Goal: Transaction & Acquisition: Purchase product/service

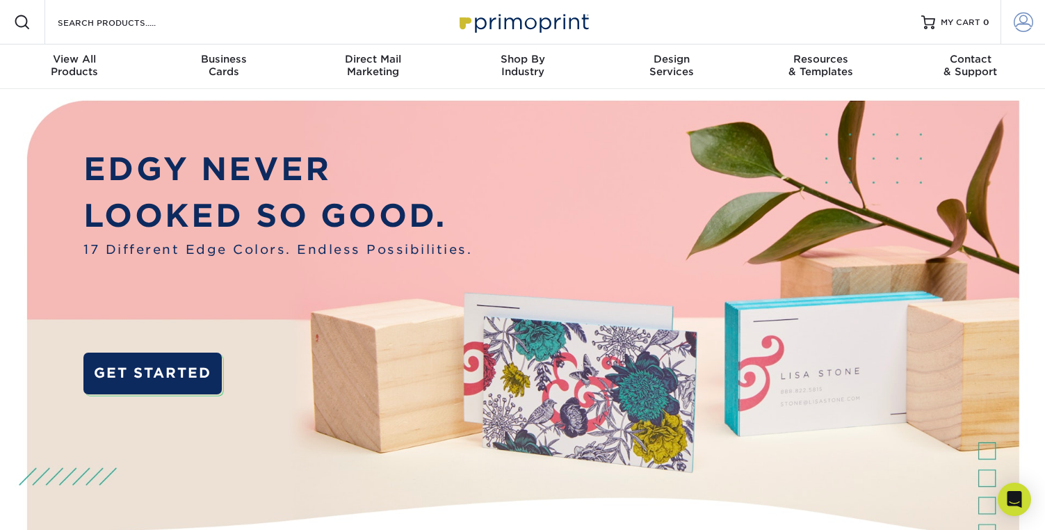
click at [1018, 23] on span at bounding box center [1022, 22] width 19 height 19
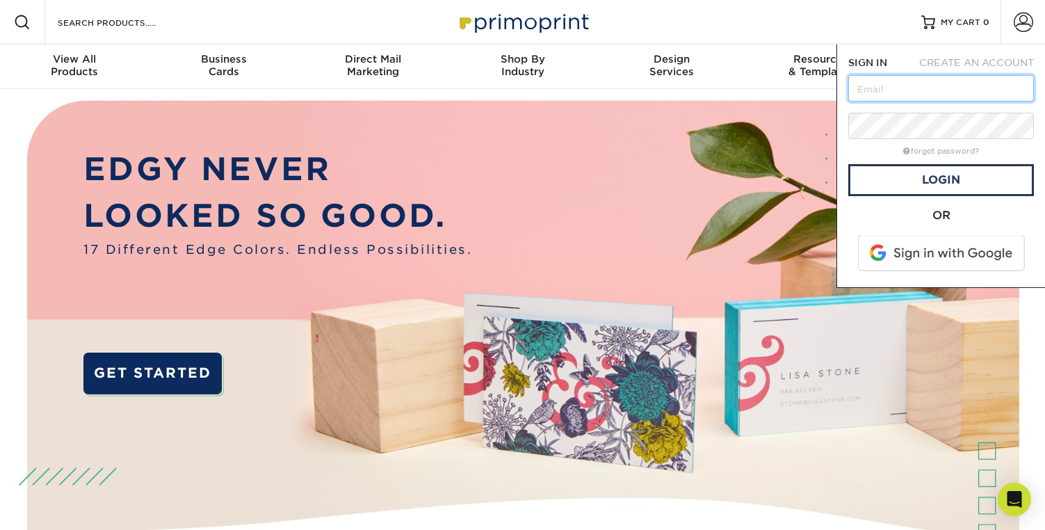
type input "[EMAIL_ADDRESS][DOMAIN_NAME]"
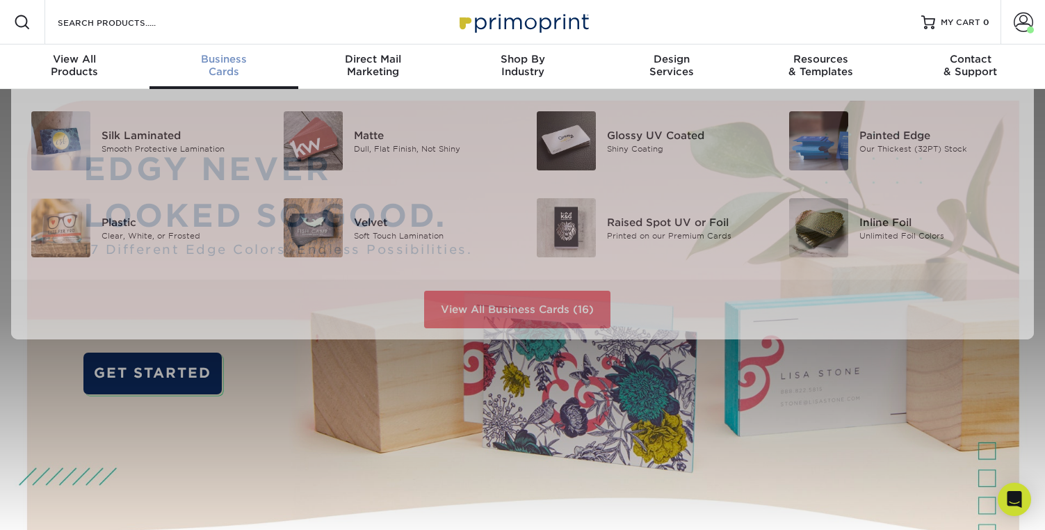
click at [231, 68] on div "Business Cards" at bounding box center [223, 65] width 149 height 25
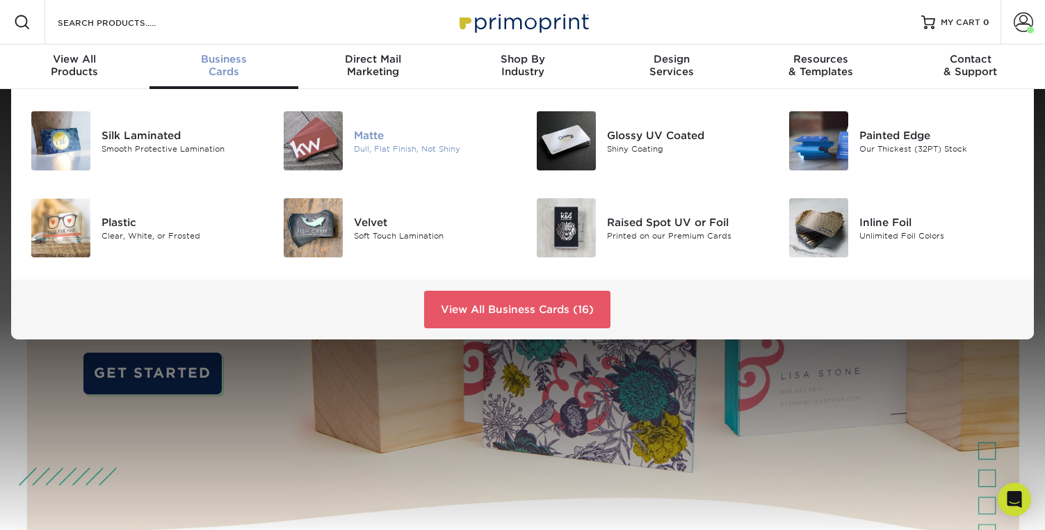
click at [375, 136] on div "Matte" at bounding box center [433, 134] width 158 height 15
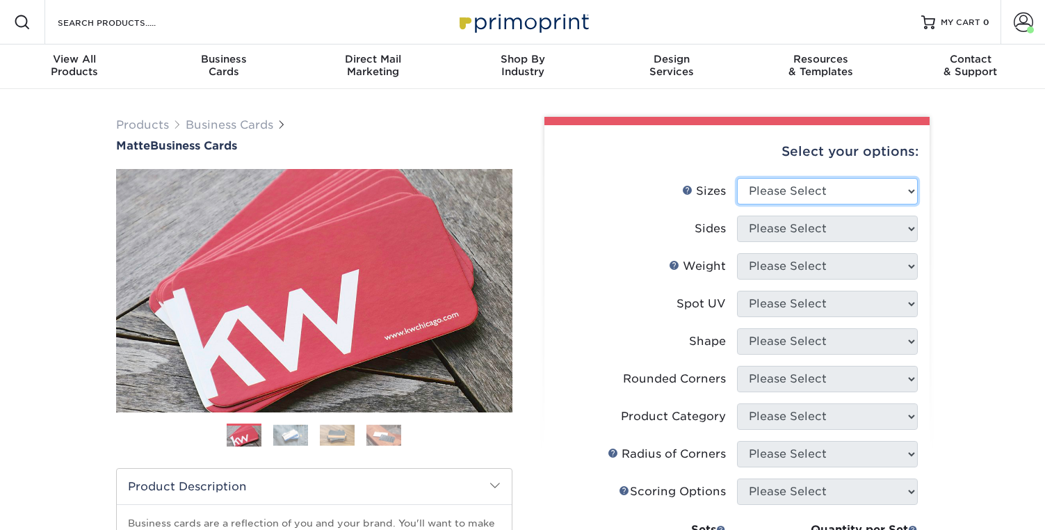
click at [861, 188] on select "Please Select 1.5" x 3.5" - Mini 1.75" x 3.5" - Mini 2" x 2" - Square 2" x 3" -…" at bounding box center [827, 191] width 181 height 26
select select "2.00x3.50"
click at [737, 178] on select "Please Select 1.5" x 3.5" - Mini 1.75" x 3.5" - Mini 2" x 2" - Square 2" x 3" -…" at bounding box center [827, 191] width 181 height 26
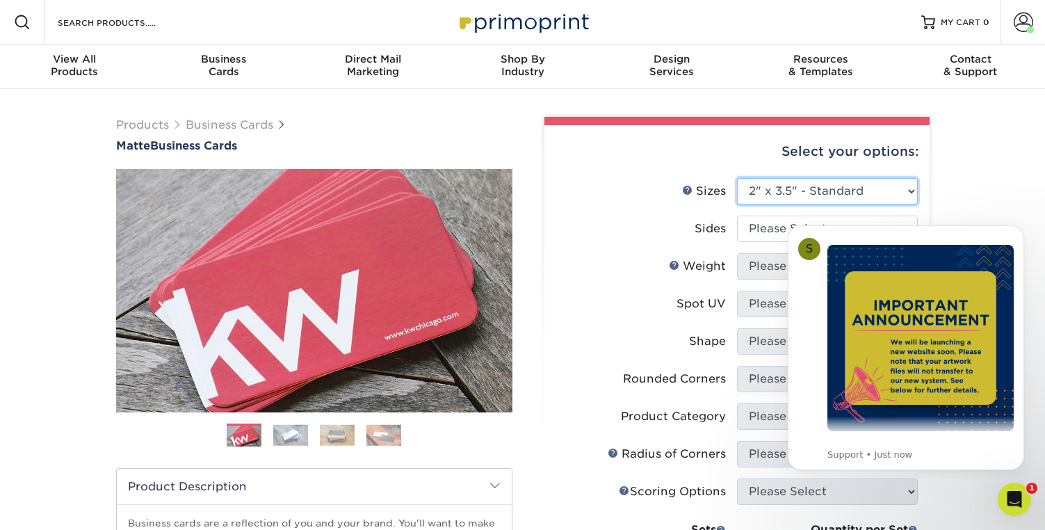
scroll to position [49, 0]
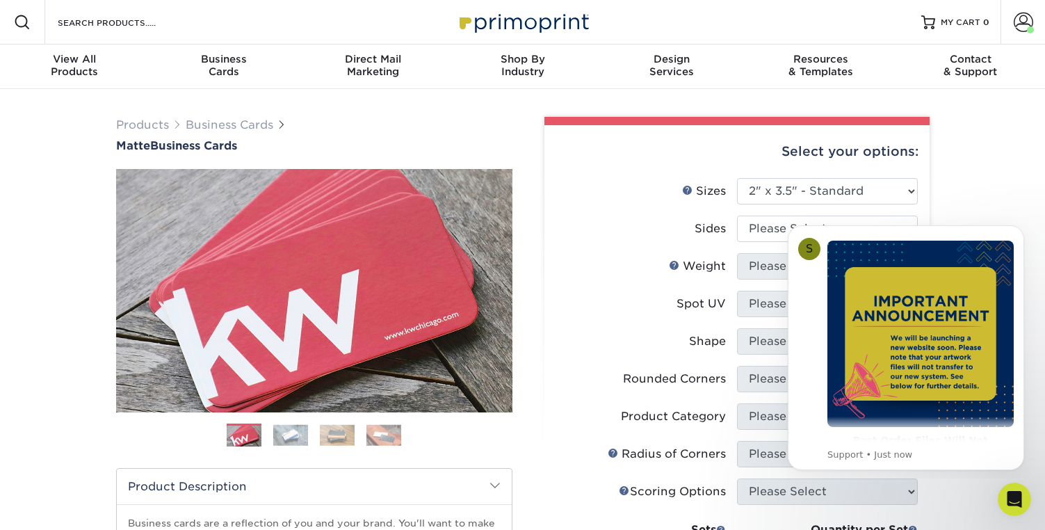
click at [1009, 172] on div "Products Business Cards Matte Business Cards Previous Next 100 $ 9" at bounding box center [522, 472] width 1045 height 767
drag, startPoint x: 1019, startPoint y: 231, endPoint x: 1793, endPoint y: 443, distance: 802.2
click at [1019, 231] on icon "Dismiss notification" at bounding box center [1020, 229] width 8 height 8
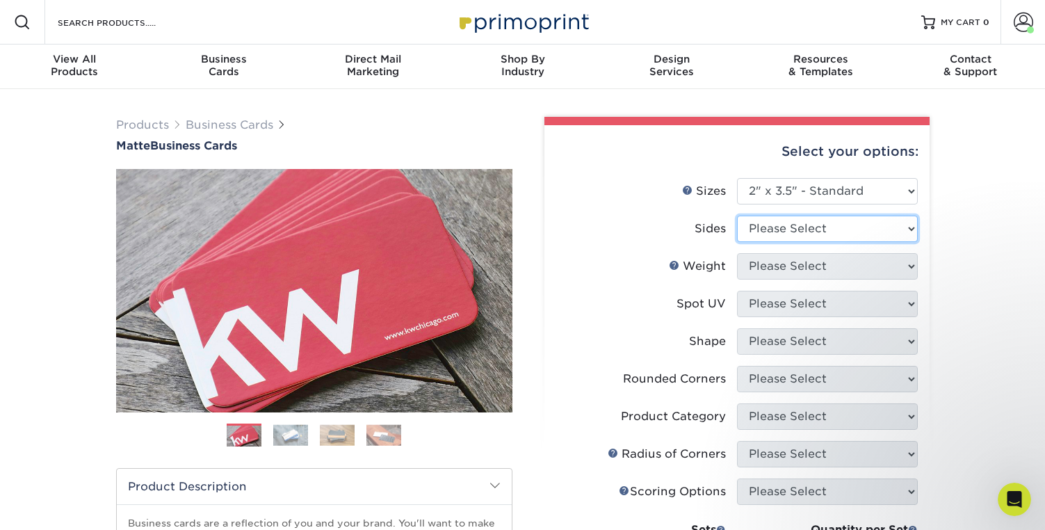
click at [847, 236] on select "Please Select Print Both Sides Print Front Only" at bounding box center [827, 228] width 181 height 26
select select "13abbda7-1d64-4f25-8bb2-c179b224825d"
click at [737, 215] on select "Please Select Print Both Sides Print Front Only" at bounding box center [827, 228] width 181 height 26
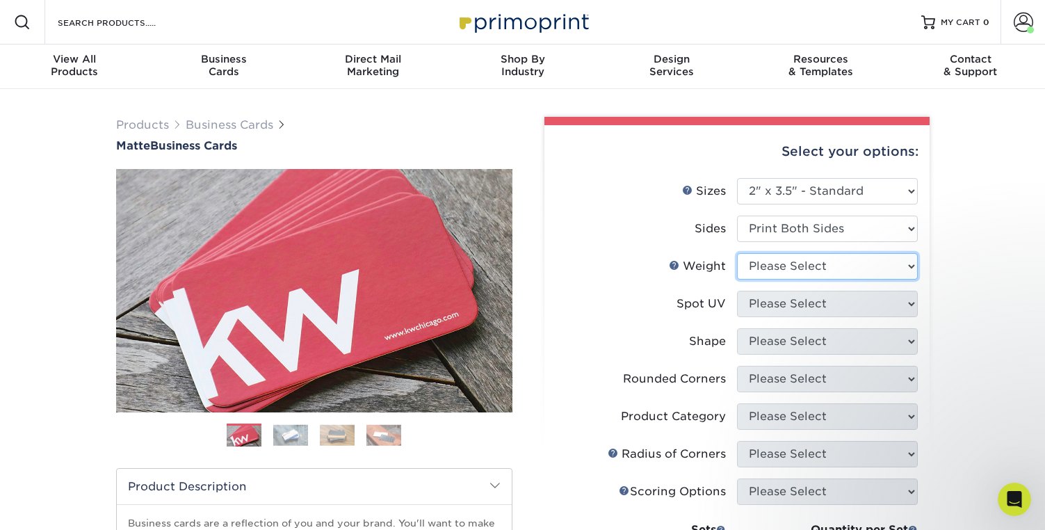
click at [853, 266] on select "Please Select 16PT 14PT" at bounding box center [827, 266] width 181 height 26
select select "16PT"
click at [737, 253] on select "Please Select 16PT 14PT" at bounding box center [827, 266] width 181 height 26
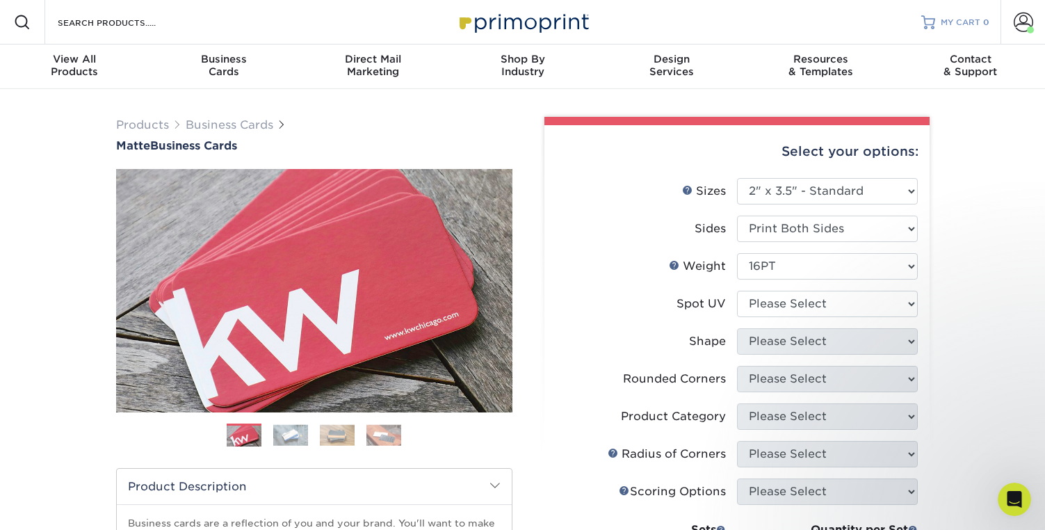
drag, startPoint x: 1020, startPoint y: 21, endPoint x: 948, endPoint y: 1, distance: 74.9
click at [0, 0] on div "Resources Menu Search Products Account Welcome, Maggie Account Dashboard Active…" at bounding box center [522, 22] width 1045 height 44
click at [781, 299] on select "Please Select No Spot UV Front and Back (Both Sides) Front Only Back Only" at bounding box center [827, 304] width 181 height 26
select select "3"
click at [737, 291] on select "Please Select No Spot UV Front and Back (Both Sides) Front Only Back Only" at bounding box center [827, 304] width 181 height 26
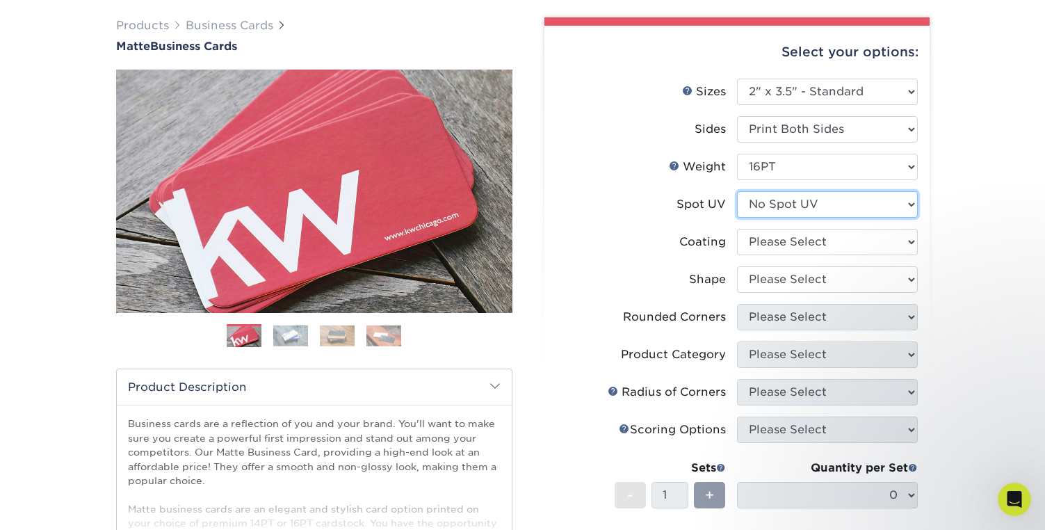
scroll to position [103, 0]
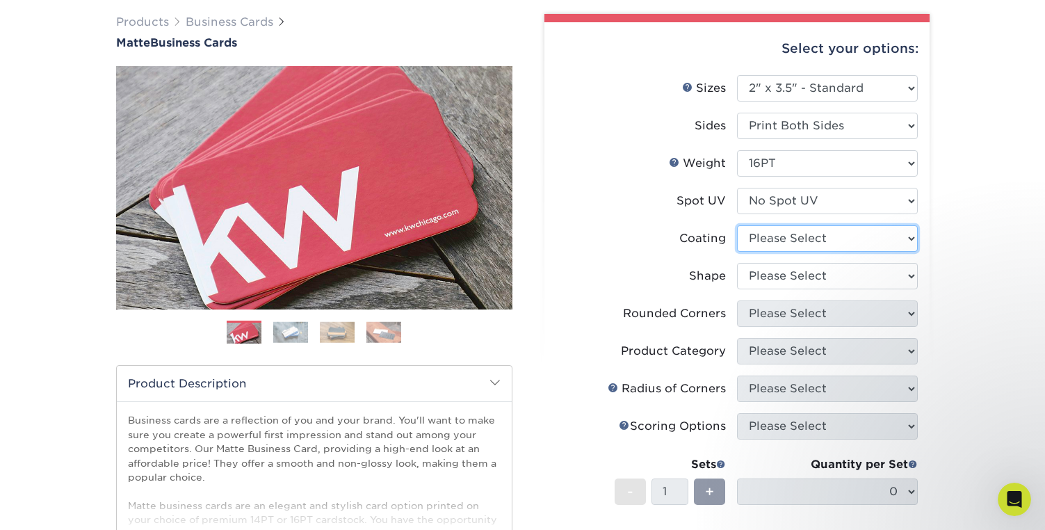
click at [810, 246] on select at bounding box center [827, 238] width 181 height 26
select select "121bb7b5-3b4d-429f-bd8d-bbf80e953313"
click at [737, 225] on select at bounding box center [827, 238] width 181 height 26
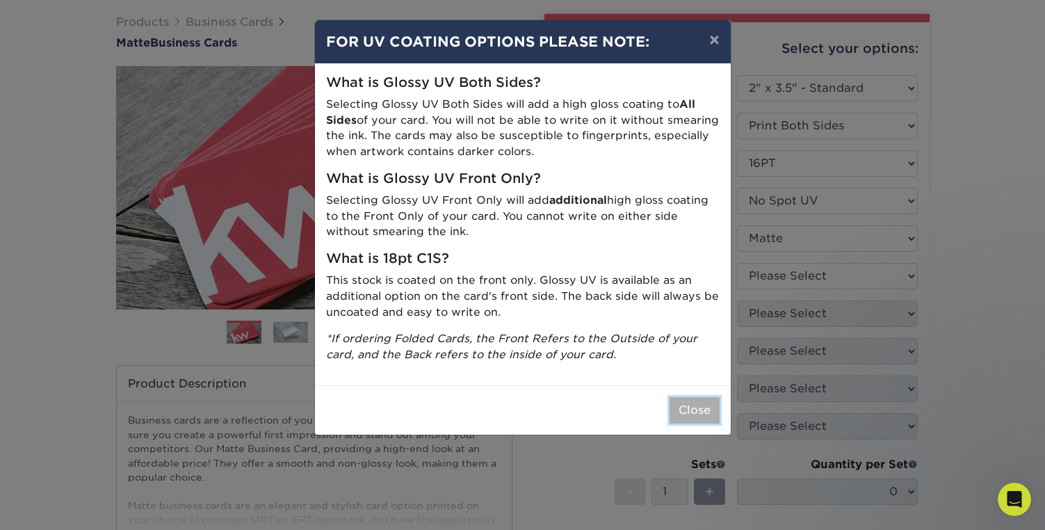
click at [693, 414] on button "Close" at bounding box center [694, 410] width 50 height 26
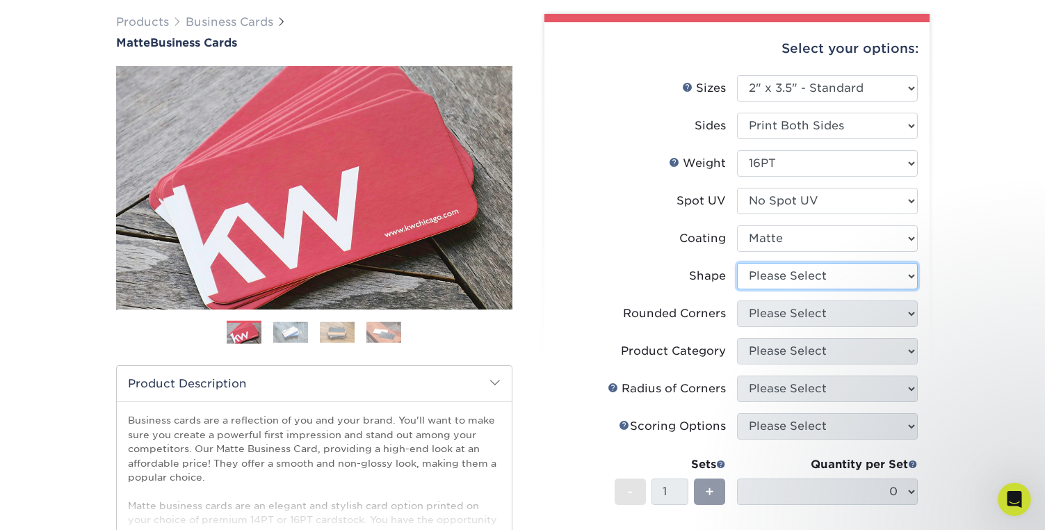
click at [822, 280] on select "Please Select Standard Oval" at bounding box center [827, 276] width 181 height 26
select select "standard"
click at [737, 263] on select "Please Select Standard Oval" at bounding box center [827, 276] width 181 height 26
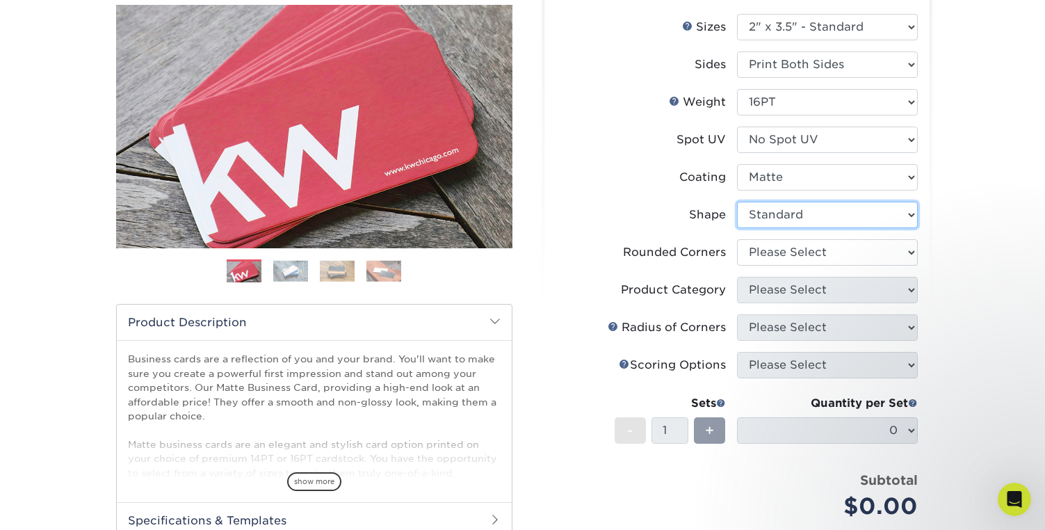
scroll to position [165, 0]
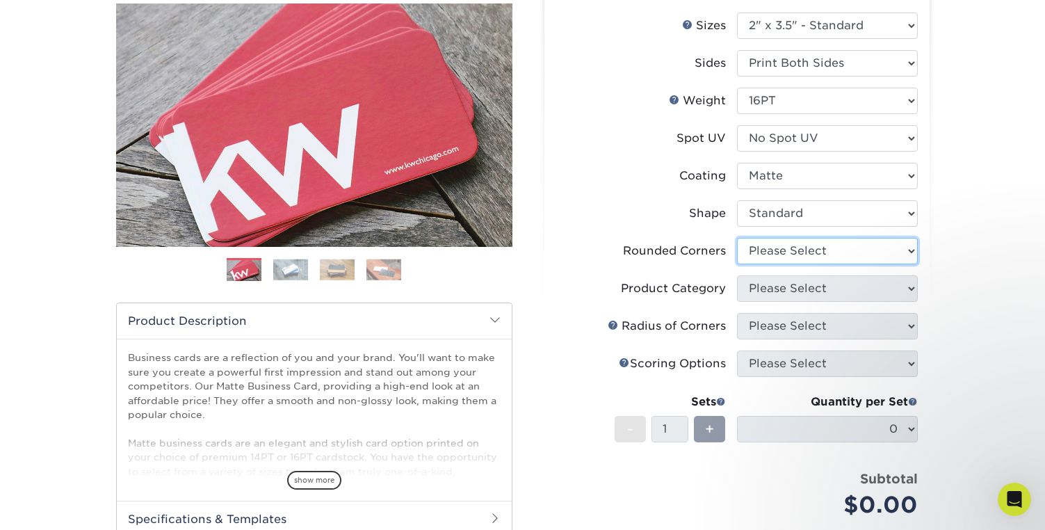
click at [760, 254] on select "Please Select Yes - Round 2 Corners Yes - Round 4 Corners No" at bounding box center [827, 251] width 181 height 26
select select "0"
click at [737, 238] on select "Please Select Yes - Round 2 Corners Yes - Round 4 Corners No" at bounding box center [827, 251] width 181 height 26
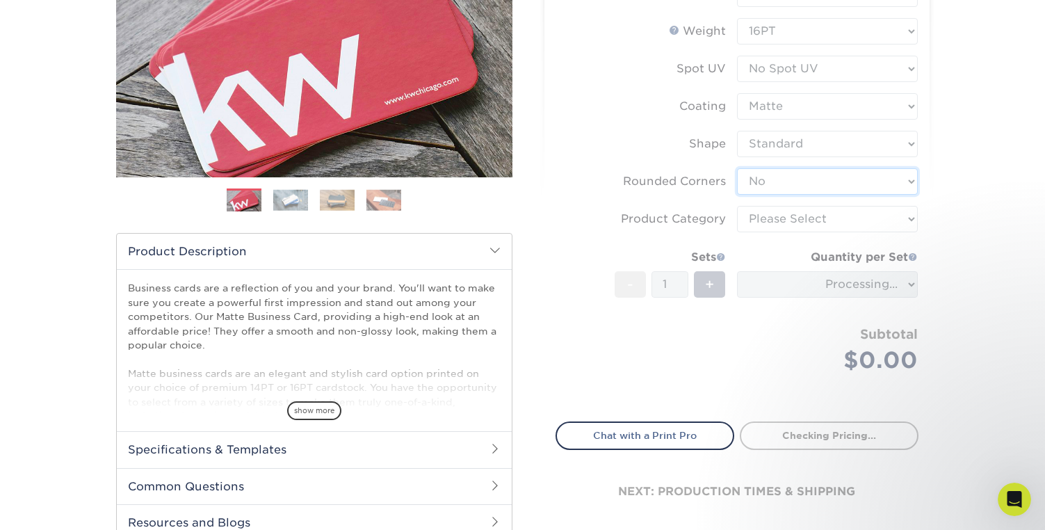
scroll to position [237, 0]
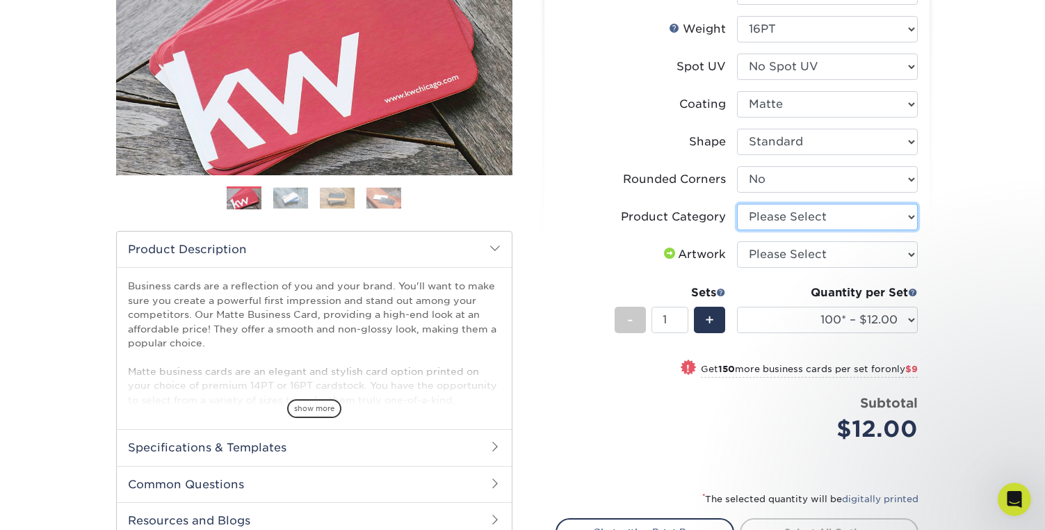
click at [848, 217] on select "Please Select Business Cards" at bounding box center [827, 217] width 181 height 26
select select "3b5148f1-0588-4f88-a218-97bcfdce65c1"
click at [737, 204] on select "Please Select Business Cards" at bounding box center [827, 217] width 181 height 26
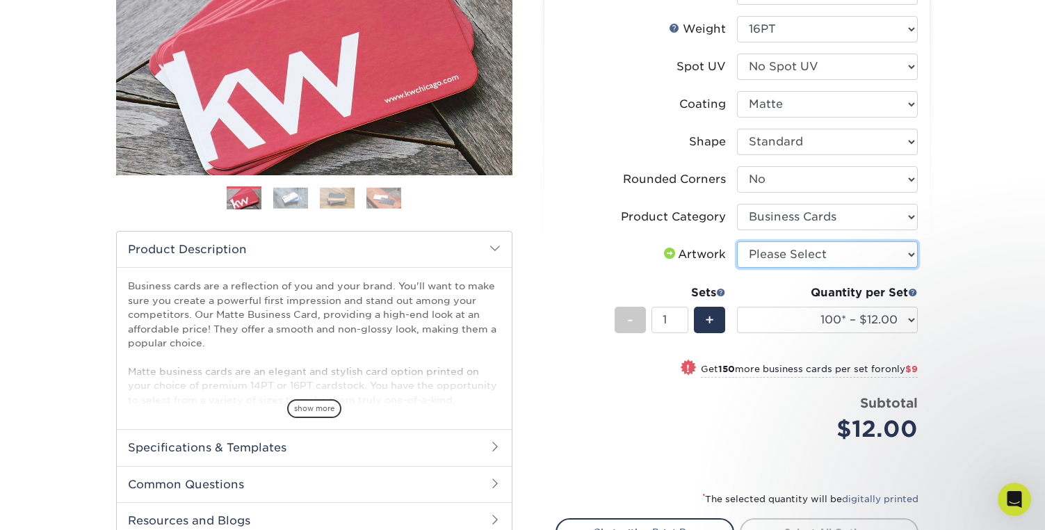
click at [839, 262] on select "Please Select I will upload files I need a design - $100" at bounding box center [827, 254] width 181 height 26
select select "upload"
click at [737, 241] on select "Please Select I will upload files I need a design - $100" at bounding box center [827, 254] width 181 height 26
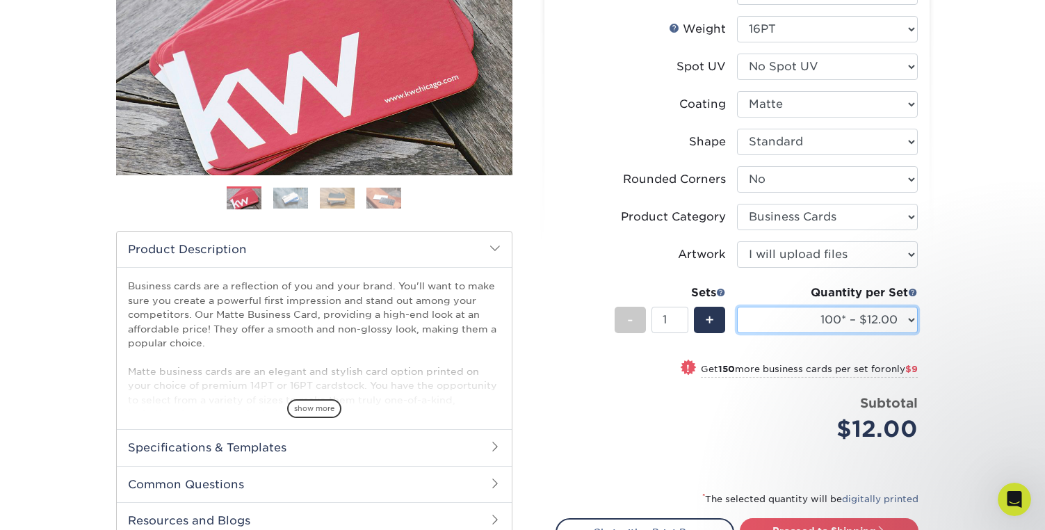
click at [904, 320] on select "100* – $12.00 250* – $21.00 500 – $42.00 1000 – $53.00 2500 – $95.00 5000 – $18…" at bounding box center [827, 320] width 181 height 26
select select "1000 – $53.00"
click at [737, 307] on select "100* – $12.00 250* – $21.00 500 – $42.00 1000 – $53.00 2500 – $95.00 5000 – $18…" at bounding box center [827, 320] width 181 height 26
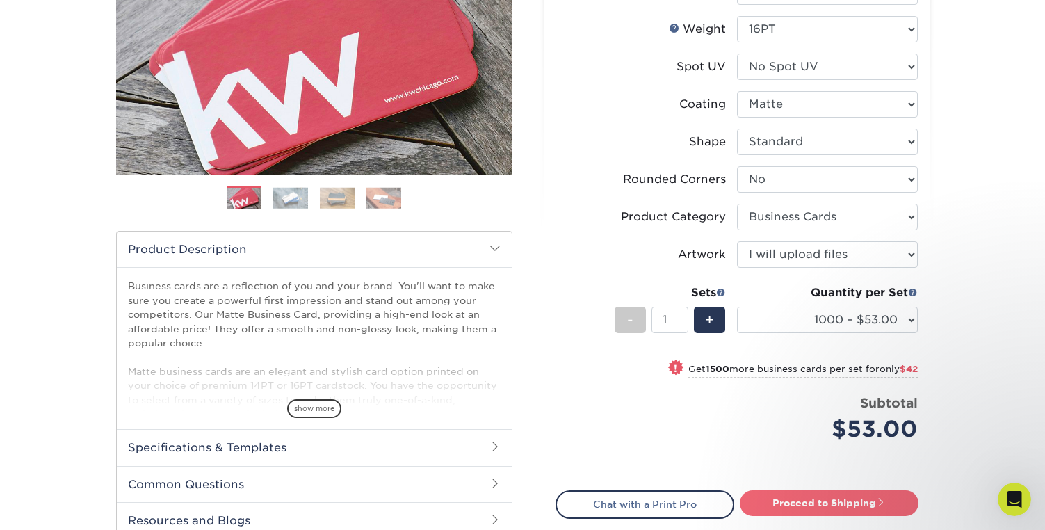
click at [804, 503] on link "Proceed to Shipping" at bounding box center [829, 502] width 179 height 25
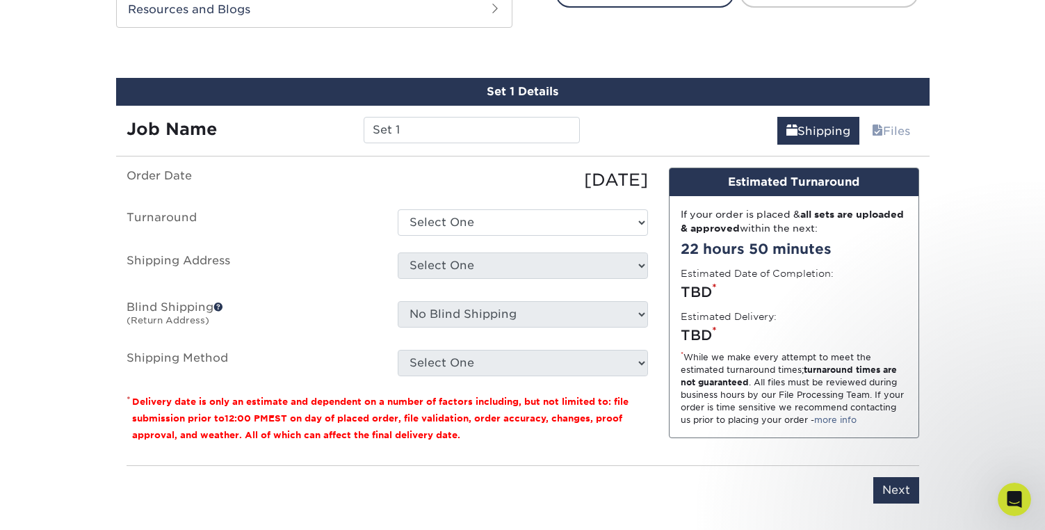
scroll to position [765, 0]
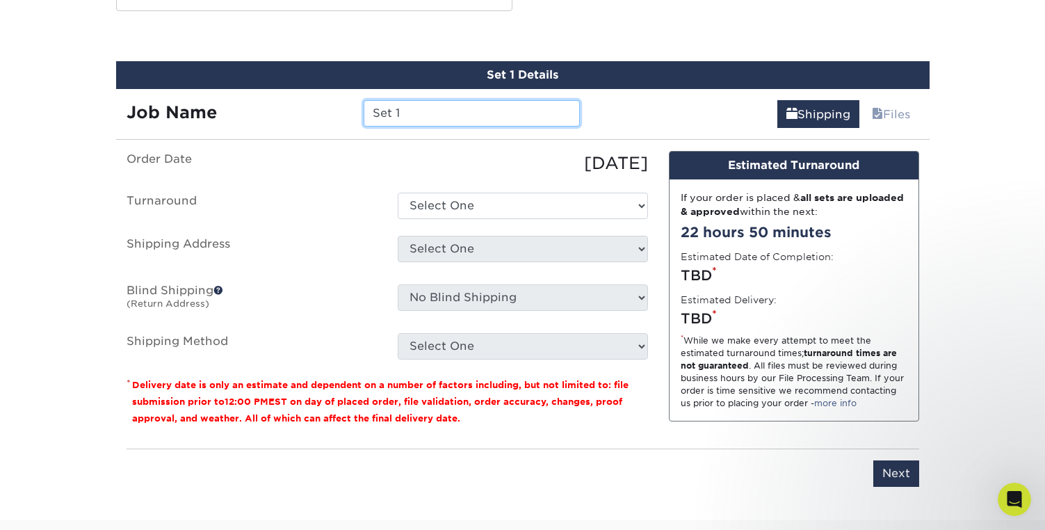
drag, startPoint x: 429, startPoint y: 114, endPoint x: 336, endPoint y: 112, distance: 92.5
click at [336, 112] on div "Job Name Set 1" at bounding box center [353, 113] width 475 height 26
type input "[PERSON_NAME]"
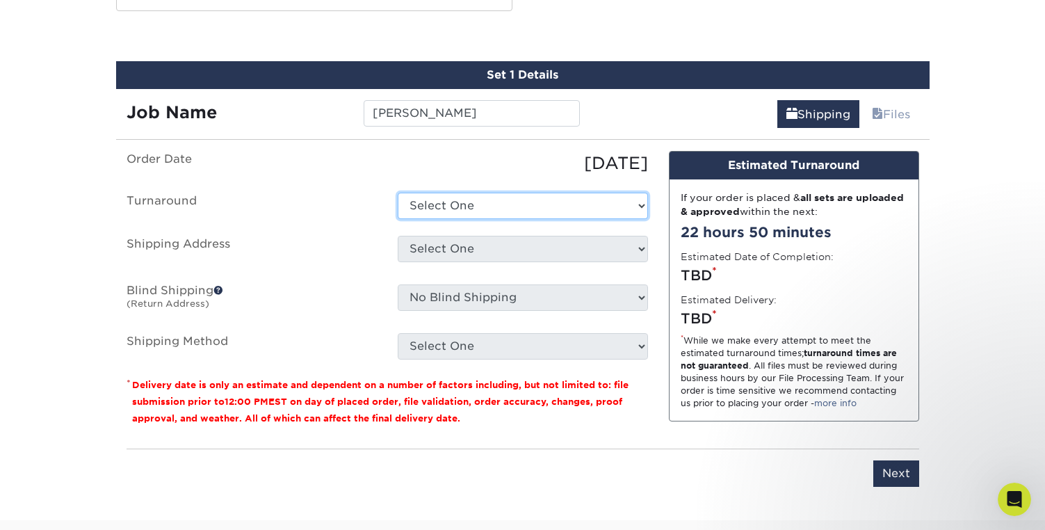
click at [446, 207] on select "Select One 2-4 Business Days 2 Day Next Business Day" at bounding box center [523, 206] width 250 height 26
select select "2167d3a5-02fc-4384-86ce-e339e30b5e03"
click at [398, 193] on select "Select One 2-4 Business Days 2 Day Next Business Day" at bounding box center [523, 206] width 250 height 26
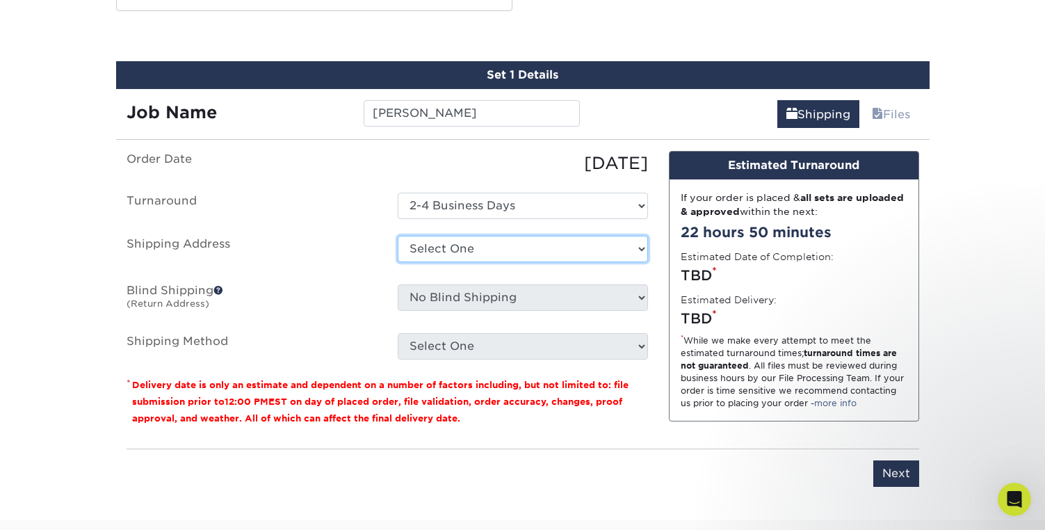
click at [462, 249] on select "Select One Aodhan Downey CCIA Office Kyle Sepe Patrick Tom Mann + Add New Addre…" at bounding box center [523, 249] width 250 height 26
select select "242199"
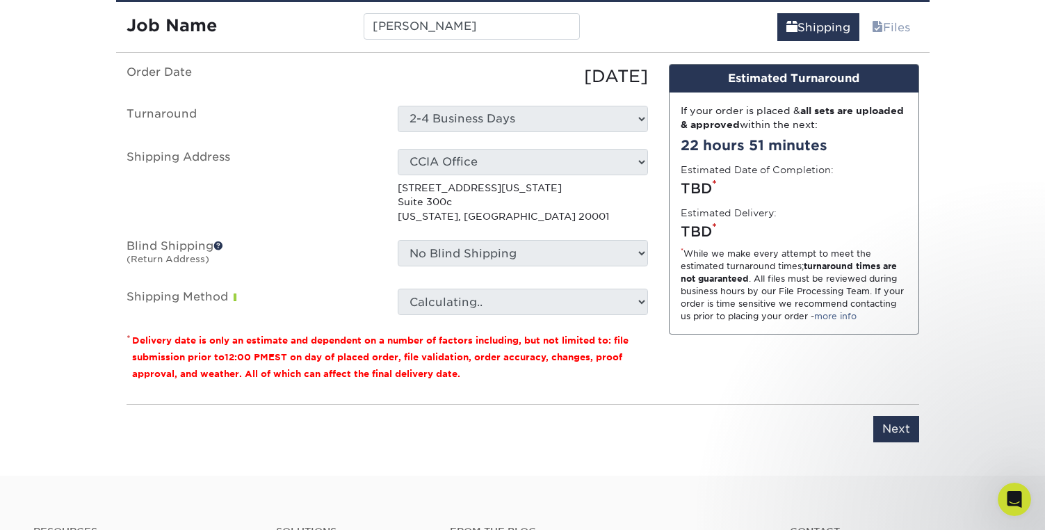
scroll to position [858, 0]
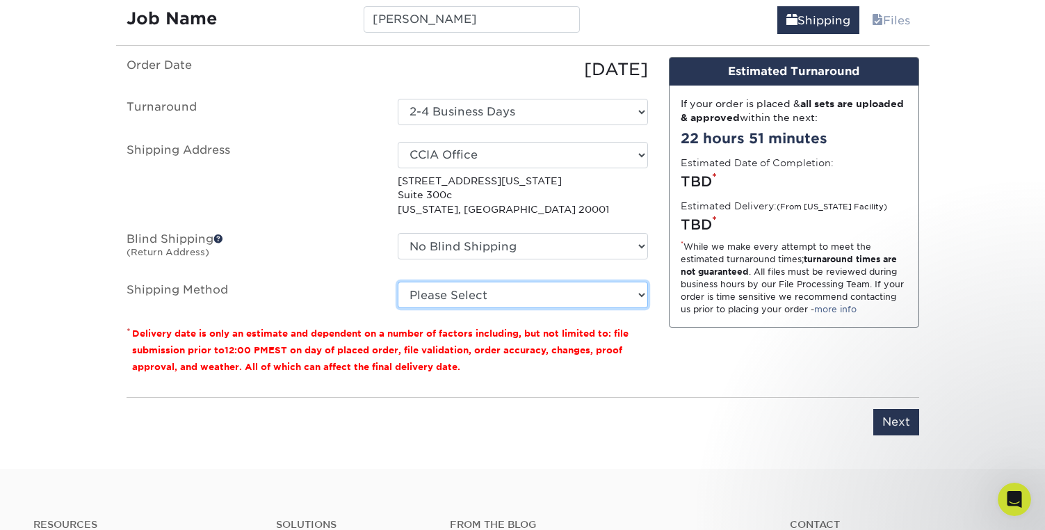
click at [508, 293] on select "Please Select Ground Shipping (+$8.96) 3 Day Shipping Service (+$15.33) 2 Day A…" at bounding box center [523, 295] width 250 height 26
select select "03"
click at [398, 282] on select "Please Select Ground Shipping (+$8.96) 3 Day Shipping Service (+$15.33) 2 Day A…" at bounding box center [523, 295] width 250 height 26
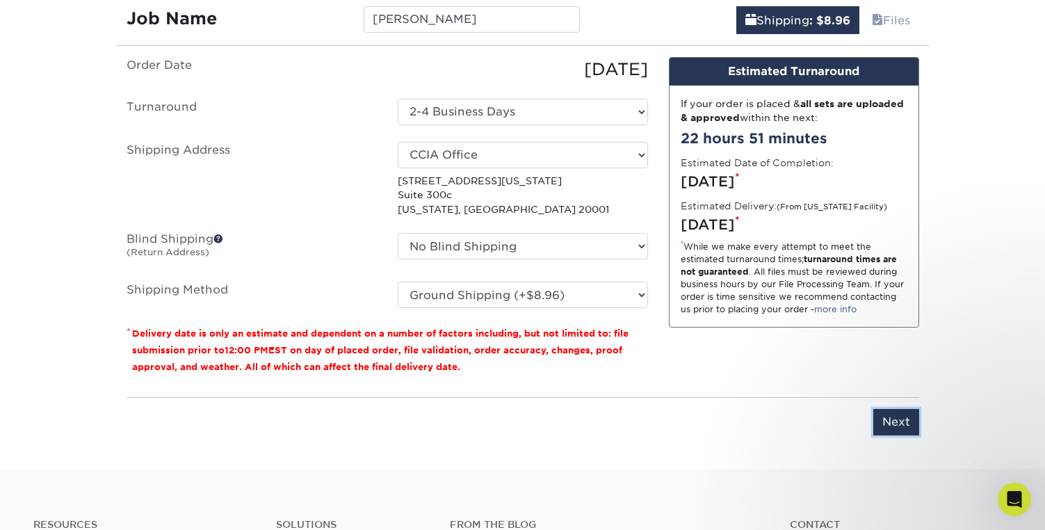
click at [899, 418] on input "Next" at bounding box center [896, 422] width 46 height 26
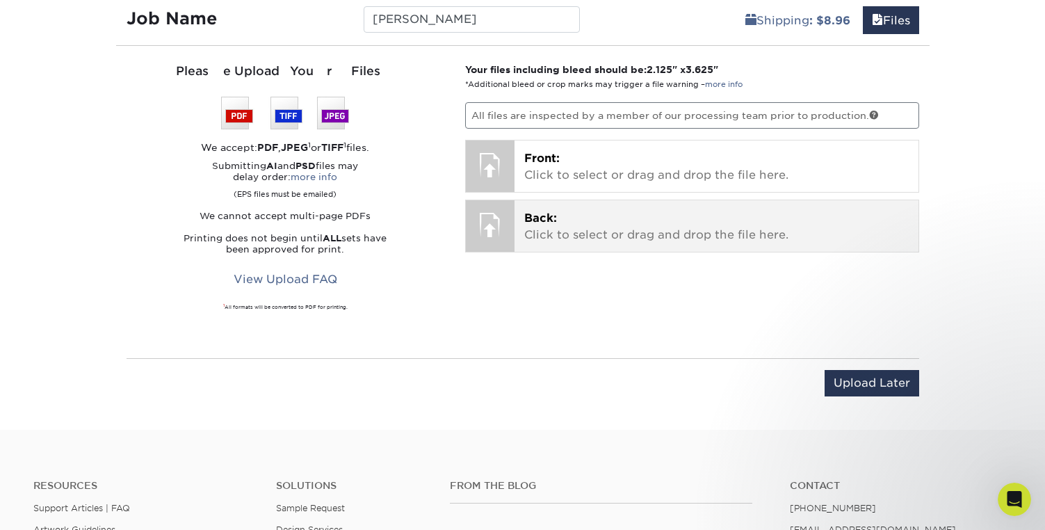
click at [489, 227] on div at bounding box center [490, 224] width 49 height 49
click at [541, 234] on p "Back: Click to select or drag and drop the file here." at bounding box center [716, 226] width 384 height 33
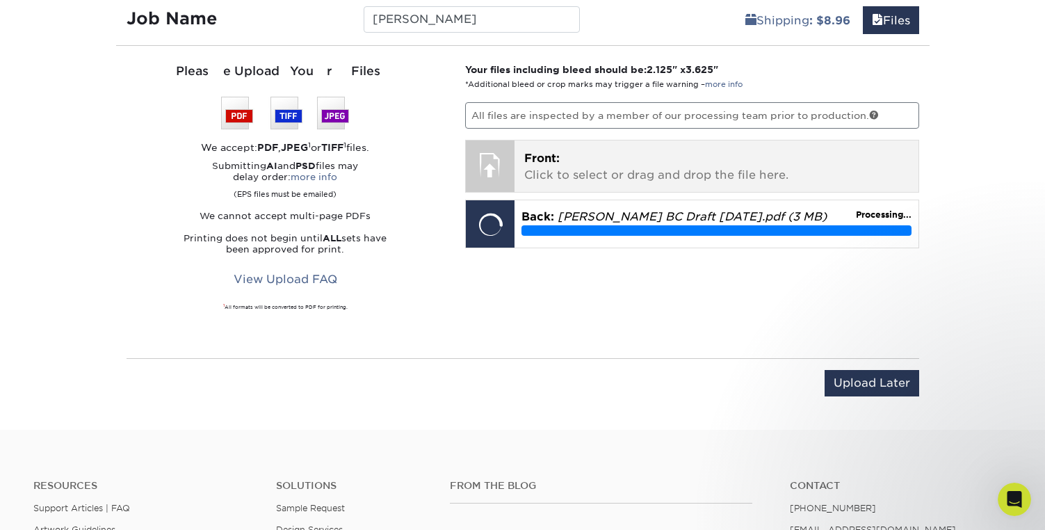
click at [583, 170] on p "Front: Click to select or drag and drop the file here." at bounding box center [716, 166] width 384 height 33
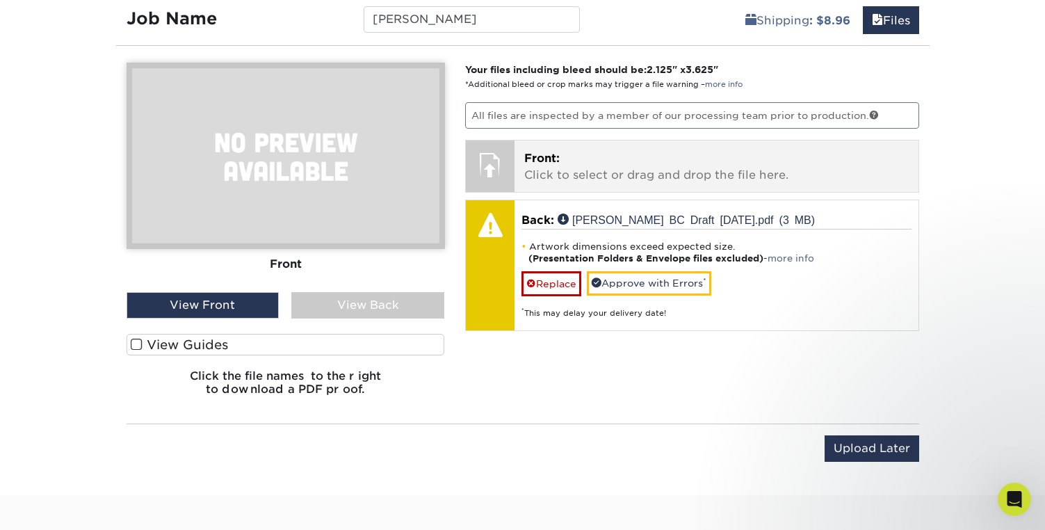
click at [630, 169] on p "Front: Click to select or drag and drop the file here." at bounding box center [716, 166] width 384 height 33
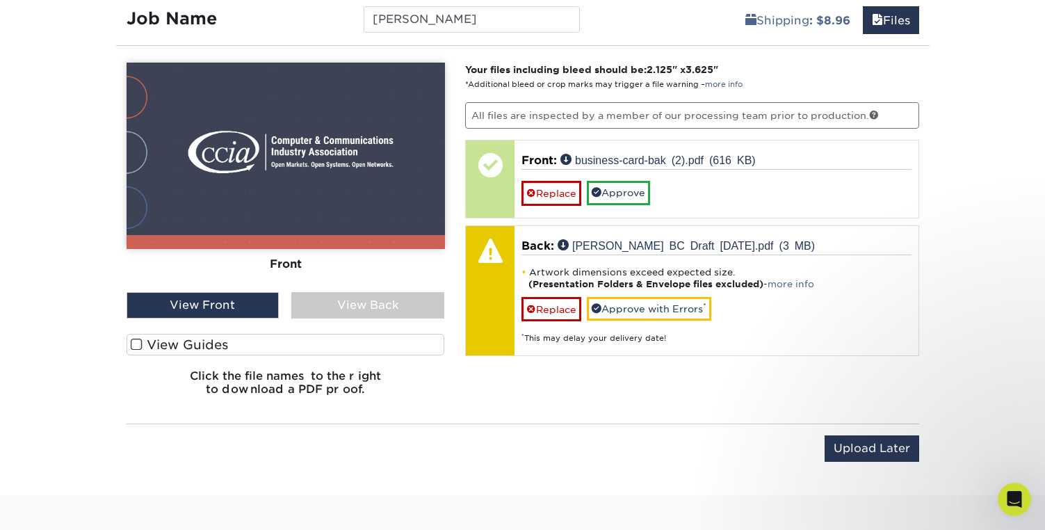
click at [353, 304] on div "View Back" at bounding box center [367, 305] width 153 height 26
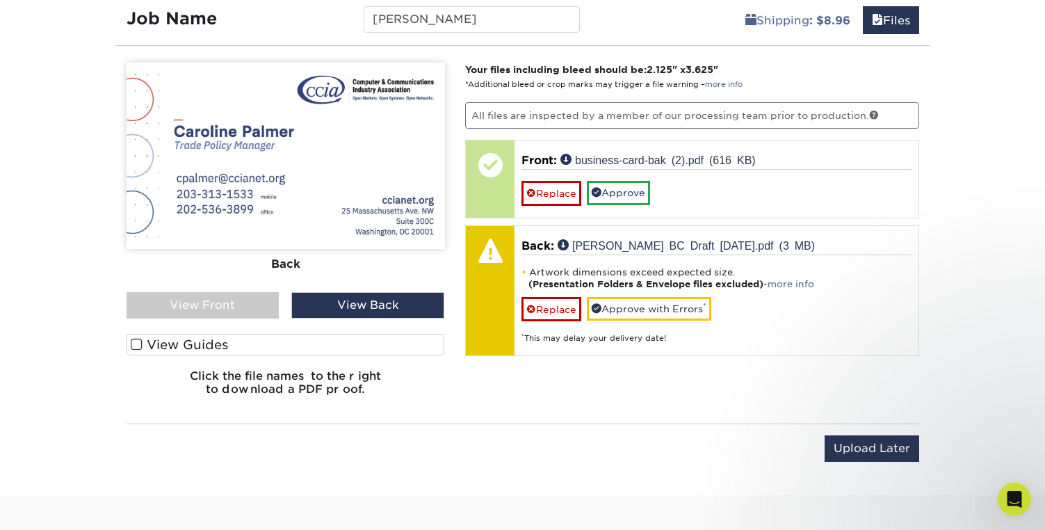
click at [231, 304] on div "View Front" at bounding box center [203, 305] width 153 height 26
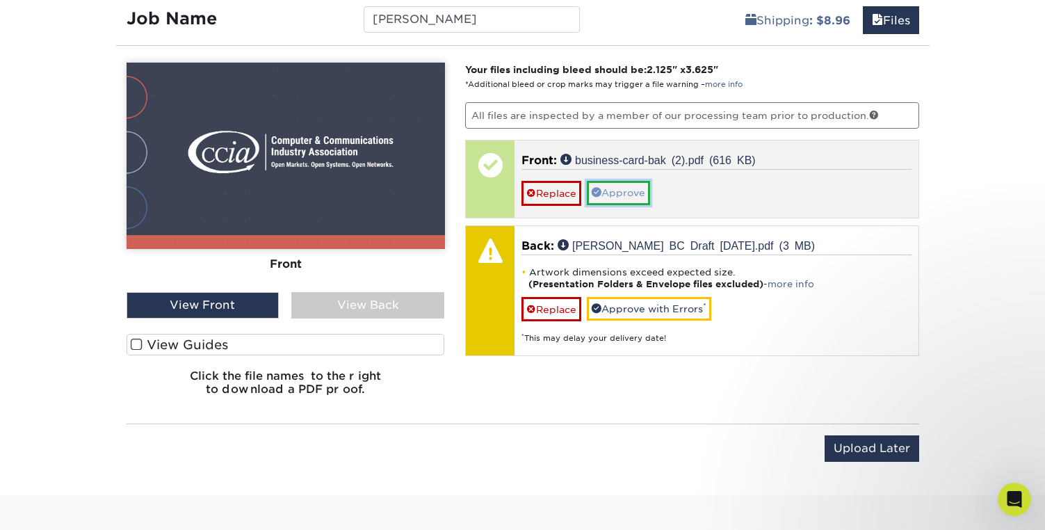
click at [612, 187] on link "Approve" at bounding box center [618, 193] width 63 height 24
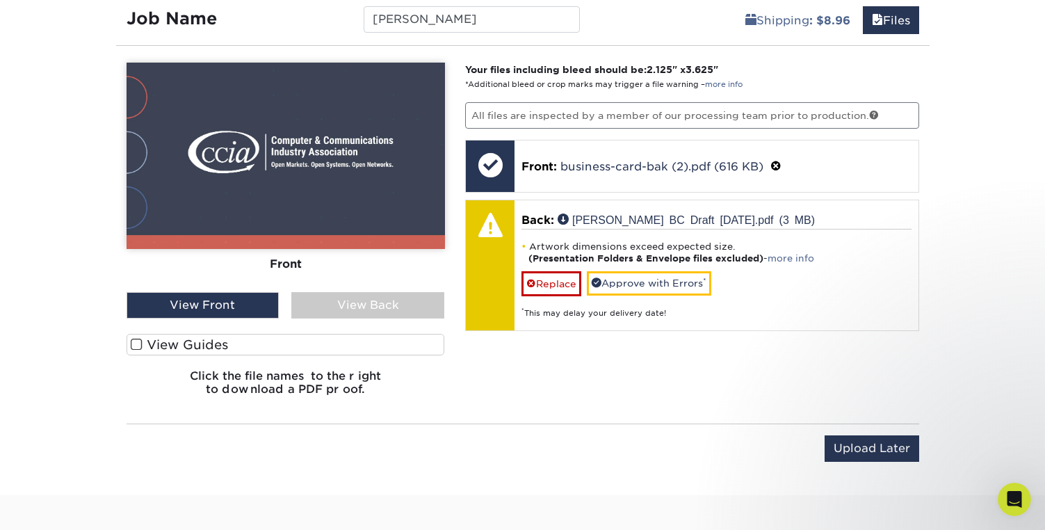
click at [195, 308] on div "View Front" at bounding box center [203, 305] width 153 height 26
click at [382, 305] on div "View Back" at bounding box center [367, 305] width 153 height 26
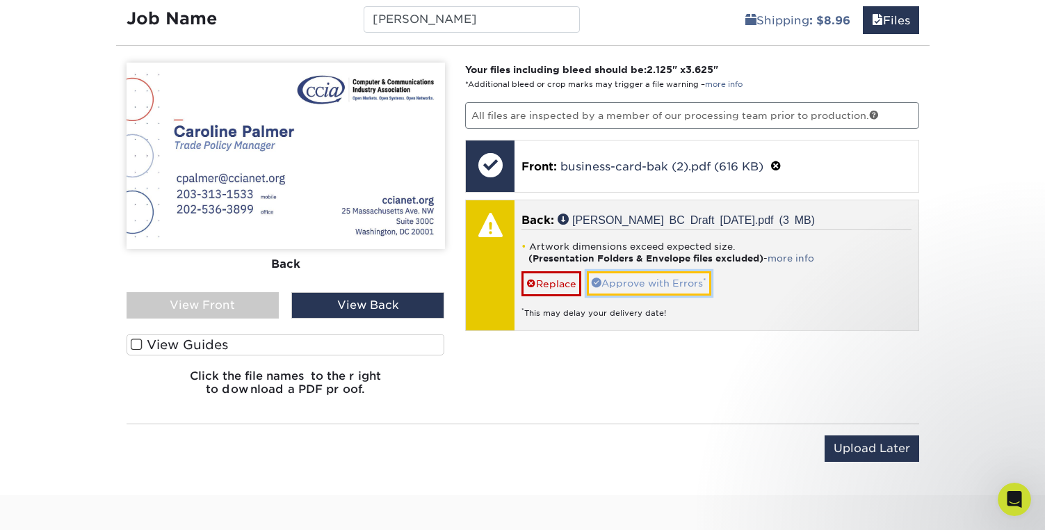
click at [676, 279] on link "Approve with Errors *" at bounding box center [649, 283] width 124 height 24
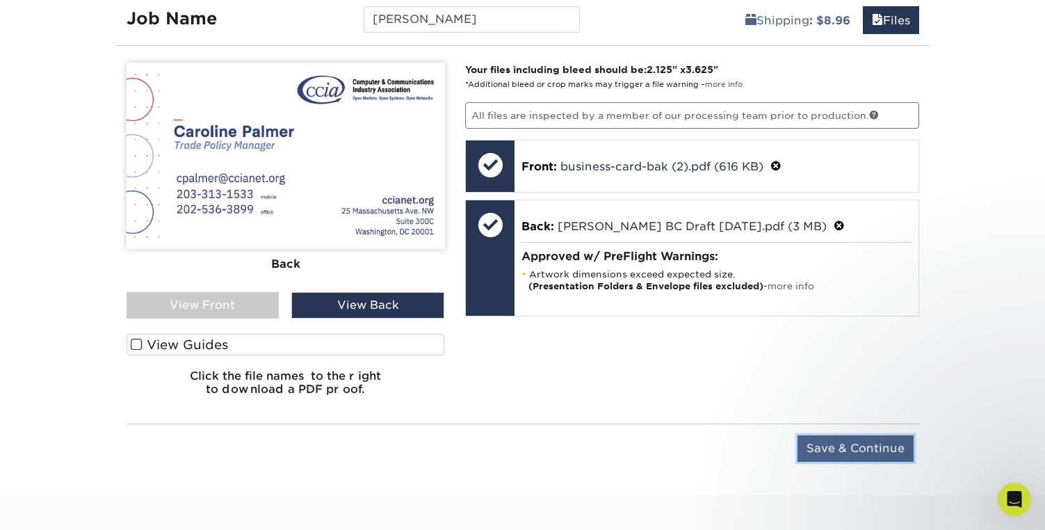
click at [870, 444] on input "Save & Continue" at bounding box center [855, 448] width 116 height 26
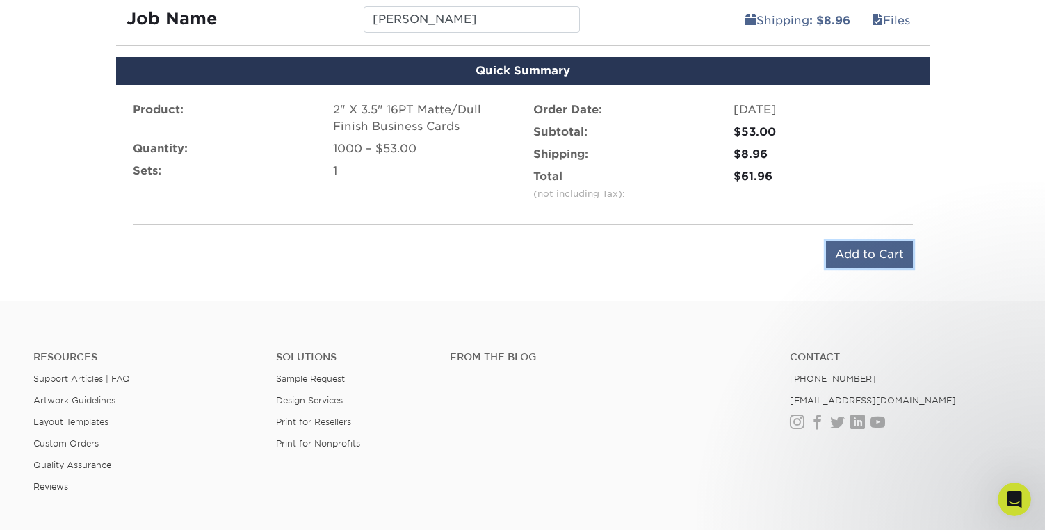
click at [879, 252] on input "Add to Cart" at bounding box center [869, 254] width 87 height 26
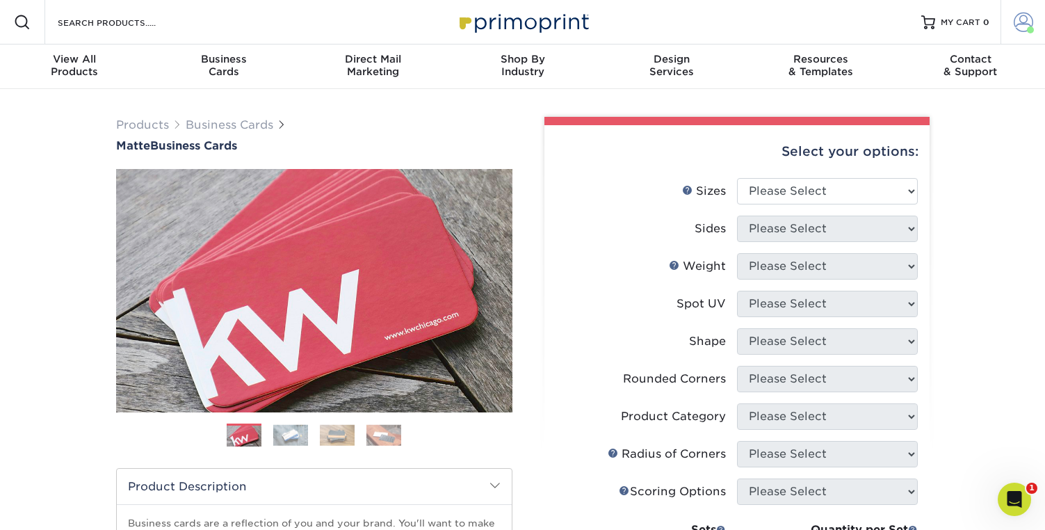
click at [1034, 22] on link "Account" at bounding box center [1022, 22] width 44 height 44
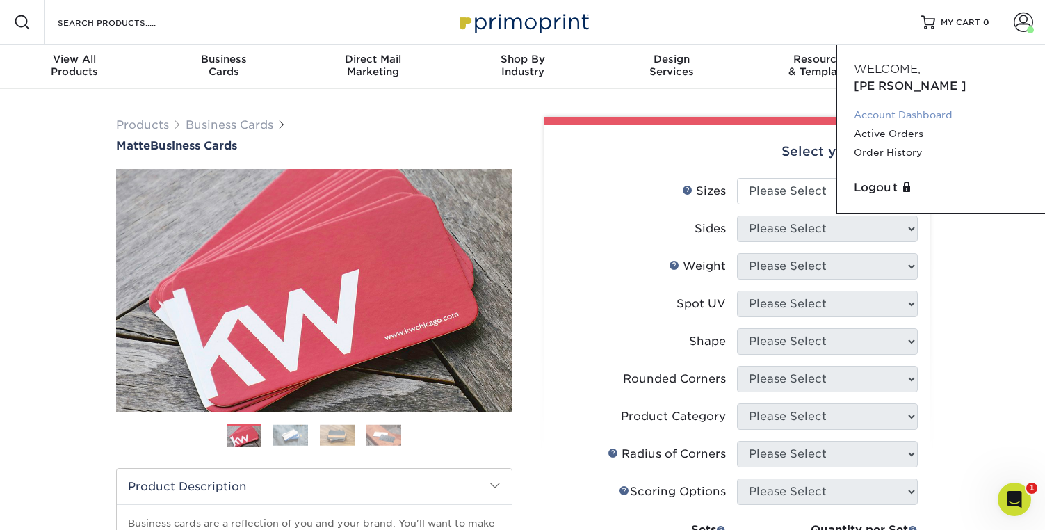
click at [877, 106] on link "Account Dashboard" at bounding box center [941, 115] width 174 height 19
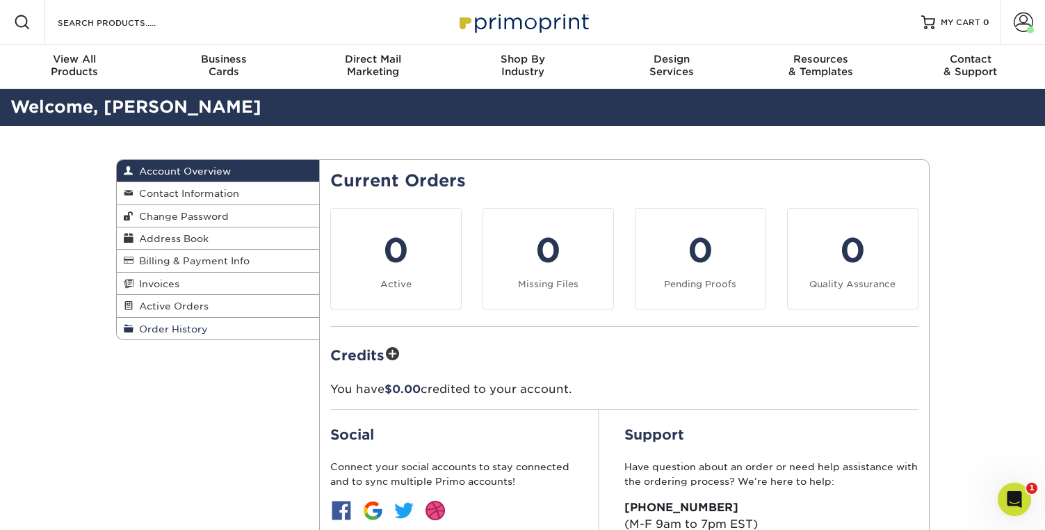
click at [158, 332] on span "Order History" at bounding box center [170, 328] width 74 height 11
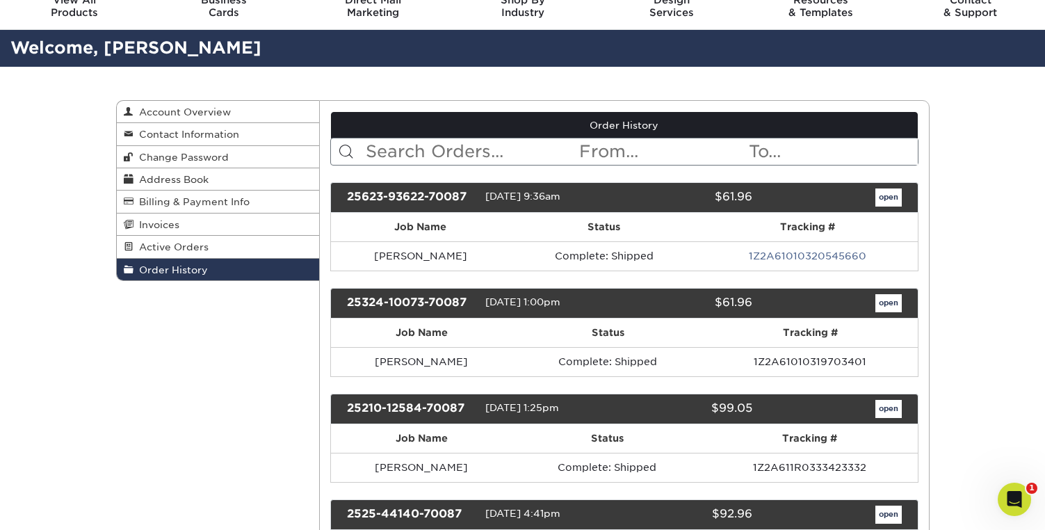
scroll to position [58, 0]
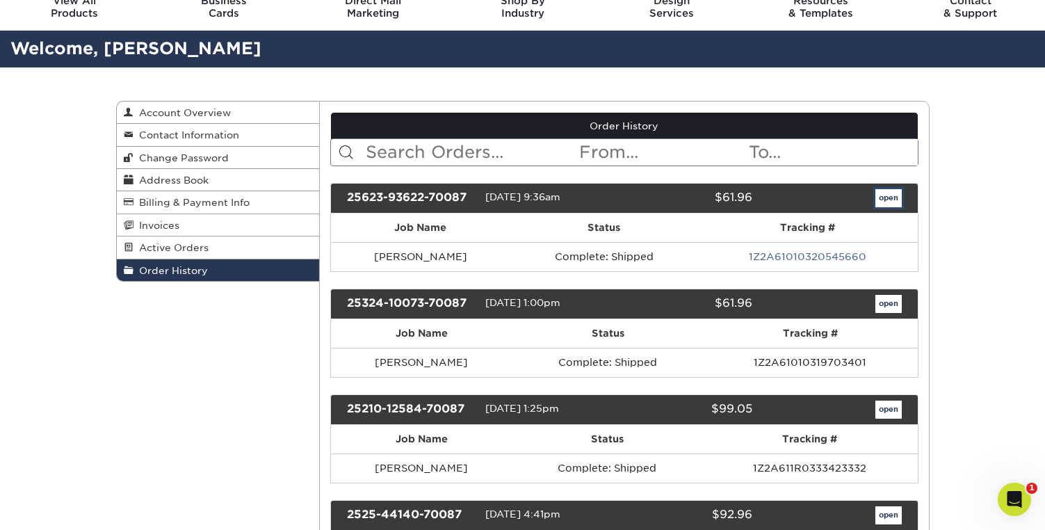
click at [891, 193] on link "open" at bounding box center [888, 198] width 26 height 18
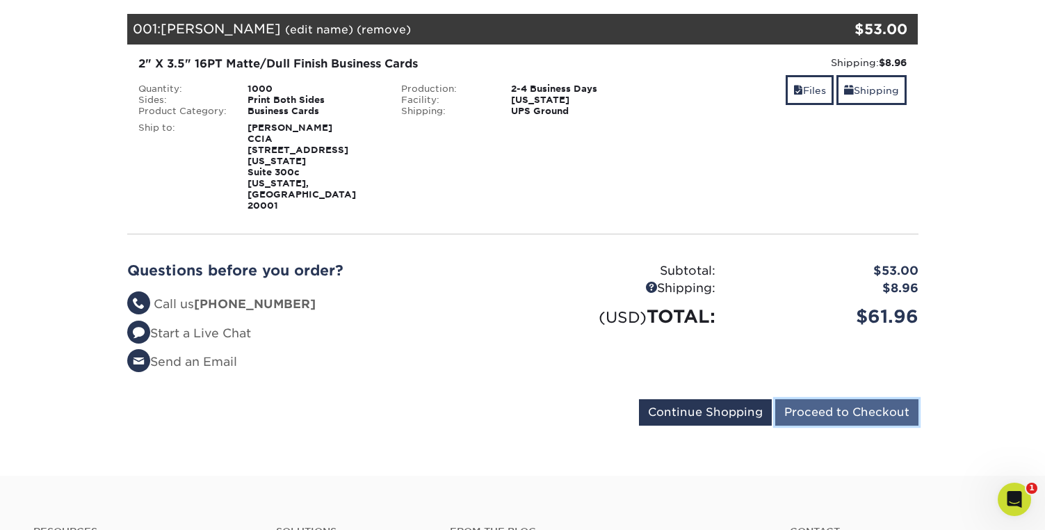
click at [845, 399] on input "Proceed to Checkout" at bounding box center [846, 412] width 143 height 26
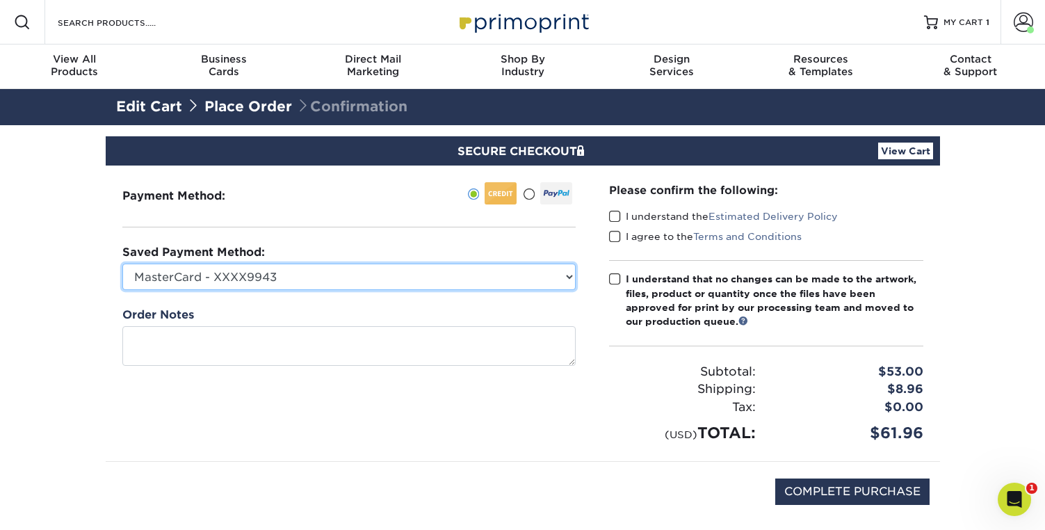
click at [378, 273] on select "MasterCard - XXXX9943 MasterCard - XXXX3610 New Credit Card" at bounding box center [348, 276] width 453 height 26
select select "72082"
click at [122, 263] on select "MasterCard - XXXX9943 MasterCard - XXXX3610 New Credit Card" at bounding box center [348, 276] width 453 height 26
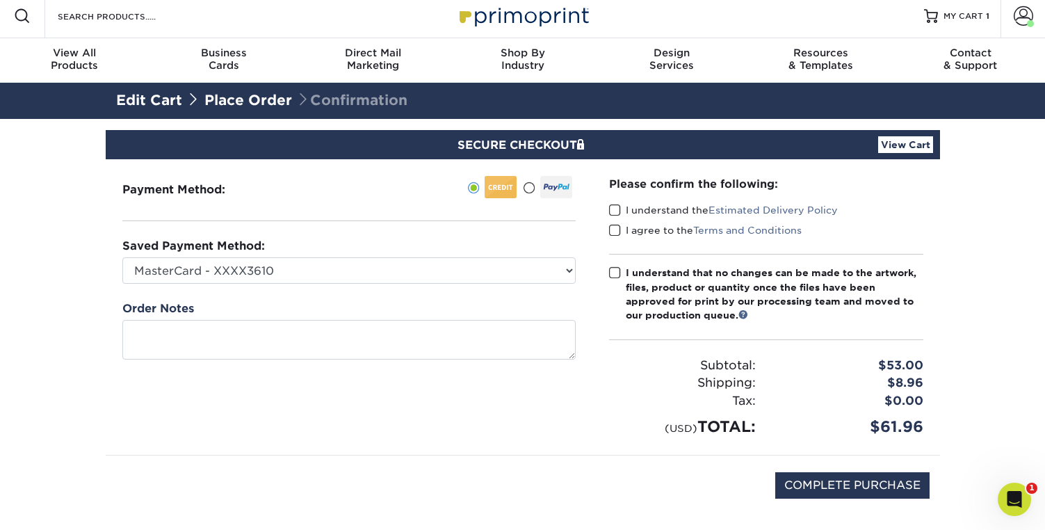
click at [612, 209] on span at bounding box center [615, 210] width 12 height 13
click at [0, 0] on input "I understand the Estimated Delivery Policy" at bounding box center [0, 0] width 0 height 0
click at [614, 229] on span at bounding box center [615, 230] width 12 height 13
click at [0, 0] on input "I agree to the Terms and Conditions" at bounding box center [0, 0] width 0 height 0
click at [614, 271] on span at bounding box center [615, 272] width 12 height 13
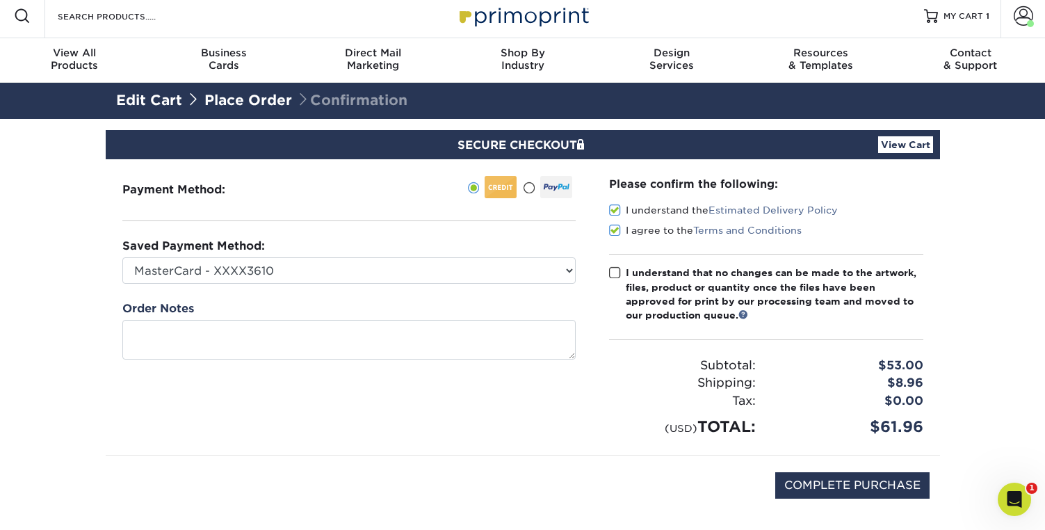
click at [0, 0] on input "I understand that no changes can be made to the artwork, files, product or quan…" at bounding box center [0, 0] width 0 height 0
click at [859, 487] on input "COMPLETE PURCHASE" at bounding box center [852, 485] width 154 height 26
type input "PROCESSING, PLEASE WAIT..."
